Goal: Information Seeking & Learning: Learn about a topic

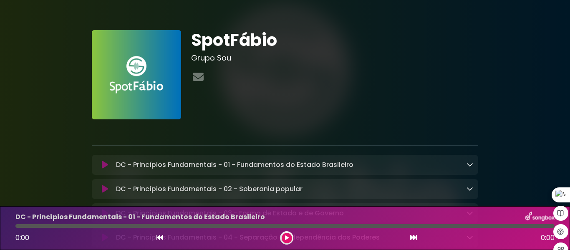
click at [417, 47] on h1 "SpotFábio" at bounding box center [335, 40] width 288 height 20
click at [206, 77] on div at bounding box center [335, 77] width 288 height 16
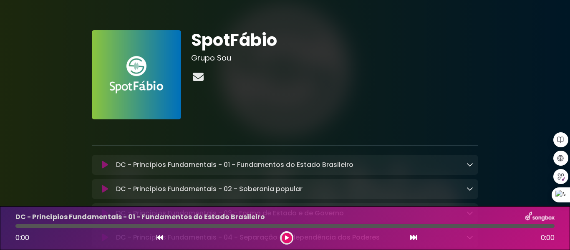
click at [204, 77] on icon at bounding box center [198, 76] width 14 height 11
drag, startPoint x: 455, startPoint y: 60, endPoint x: 454, endPoint y: 52, distance: 8.4
click at [455, 58] on h3 "Grupo Sou" at bounding box center [335, 57] width 288 height 9
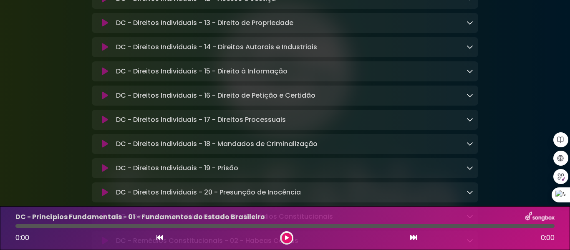
scroll to position [961, 0]
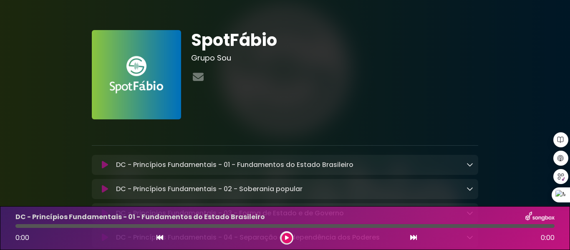
drag, startPoint x: 153, startPoint y: 89, endPoint x: 404, endPoint y: 72, distance: 251.6
click at [404, 72] on div at bounding box center [335, 77] width 288 height 16
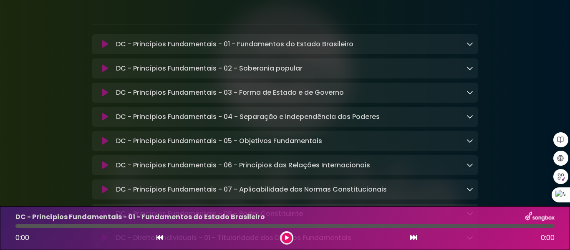
scroll to position [209, 0]
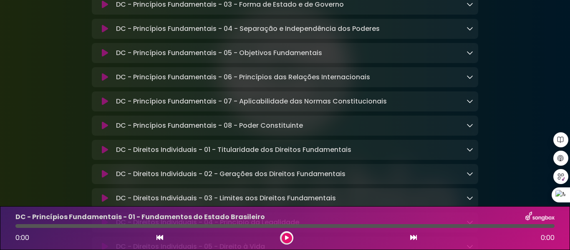
click at [476, 79] on div "DC - Princípios Fundamentais - 06 - Princípios das Relações Internacionais Load…" at bounding box center [285, 77] width 387 height 10
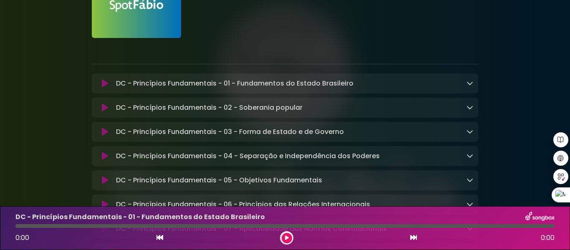
scroll to position [0, 0]
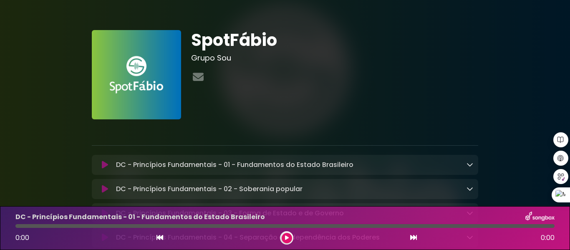
click at [223, 58] on h3 "Grupo Sou" at bounding box center [335, 57] width 288 height 9
click at [198, 41] on h1 "SpotFábio" at bounding box center [335, 40] width 288 height 20
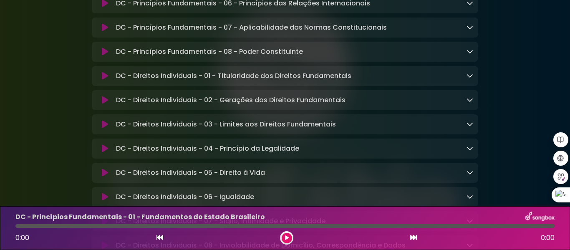
scroll to position [292, 0]
